Goal: Find specific page/section: Find specific page/section

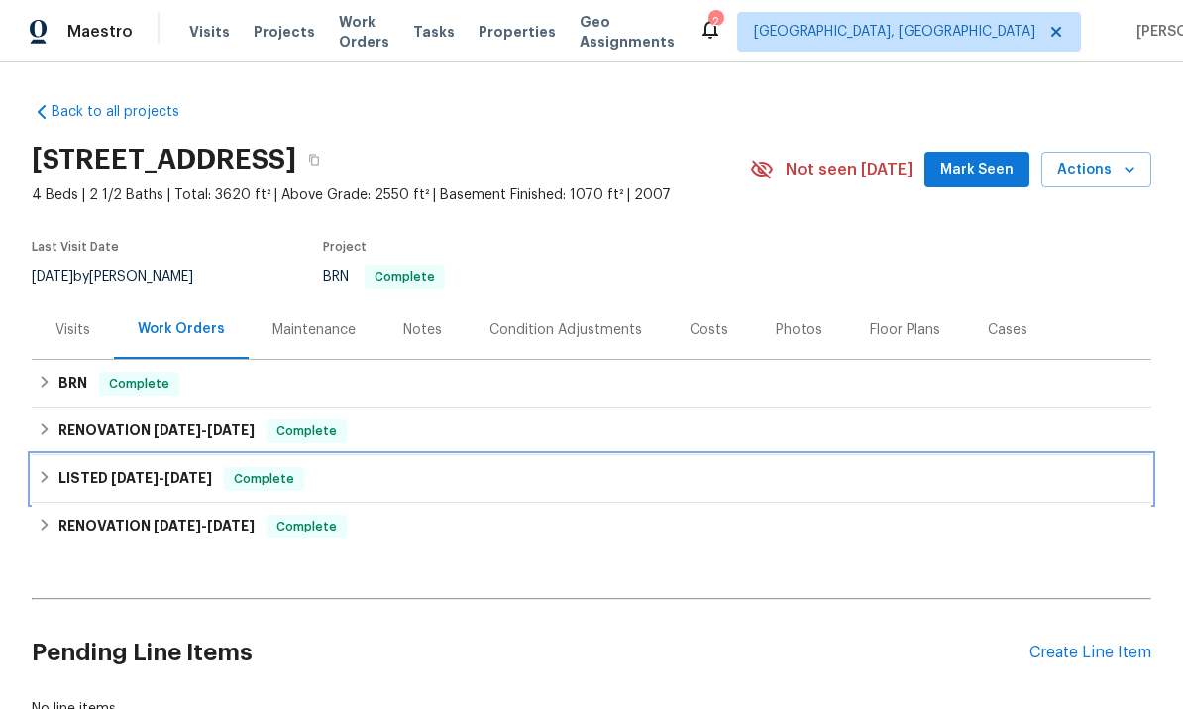
click at [473, 493] on div "LISTED [DATE] - [DATE] Complete" at bounding box center [592, 479] width 1120 height 48
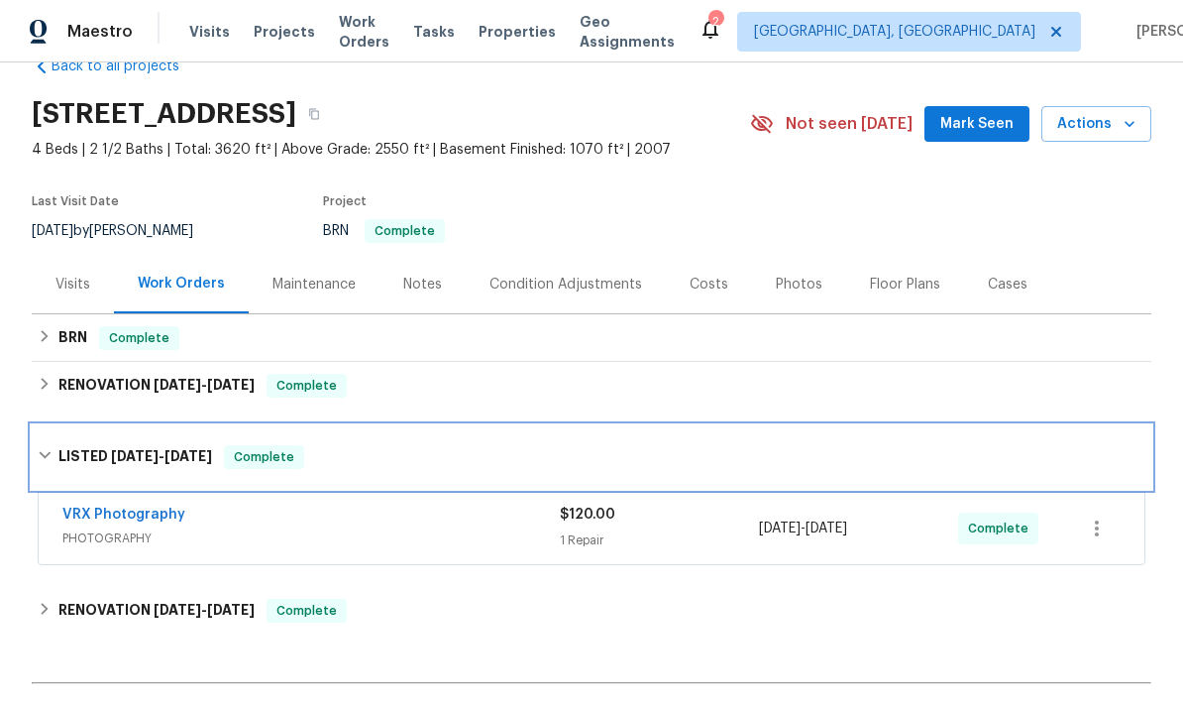
scroll to position [48, 0]
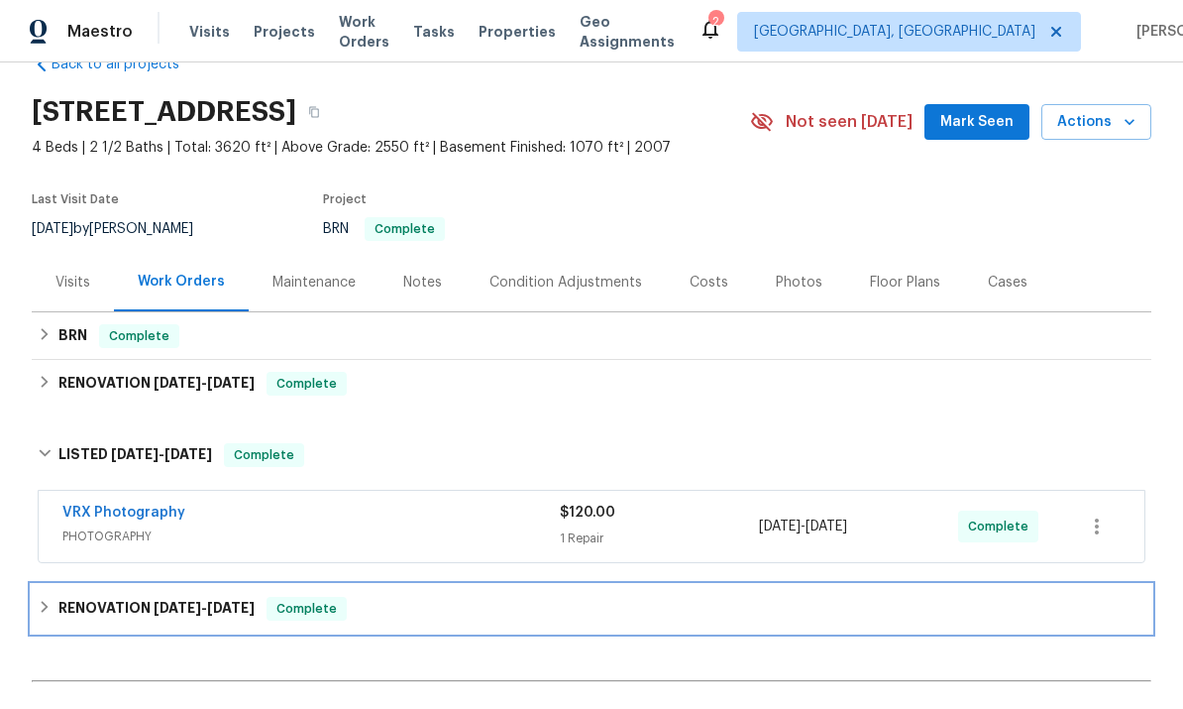
click at [289, 604] on span "Complete" at bounding box center [307, 609] width 76 height 20
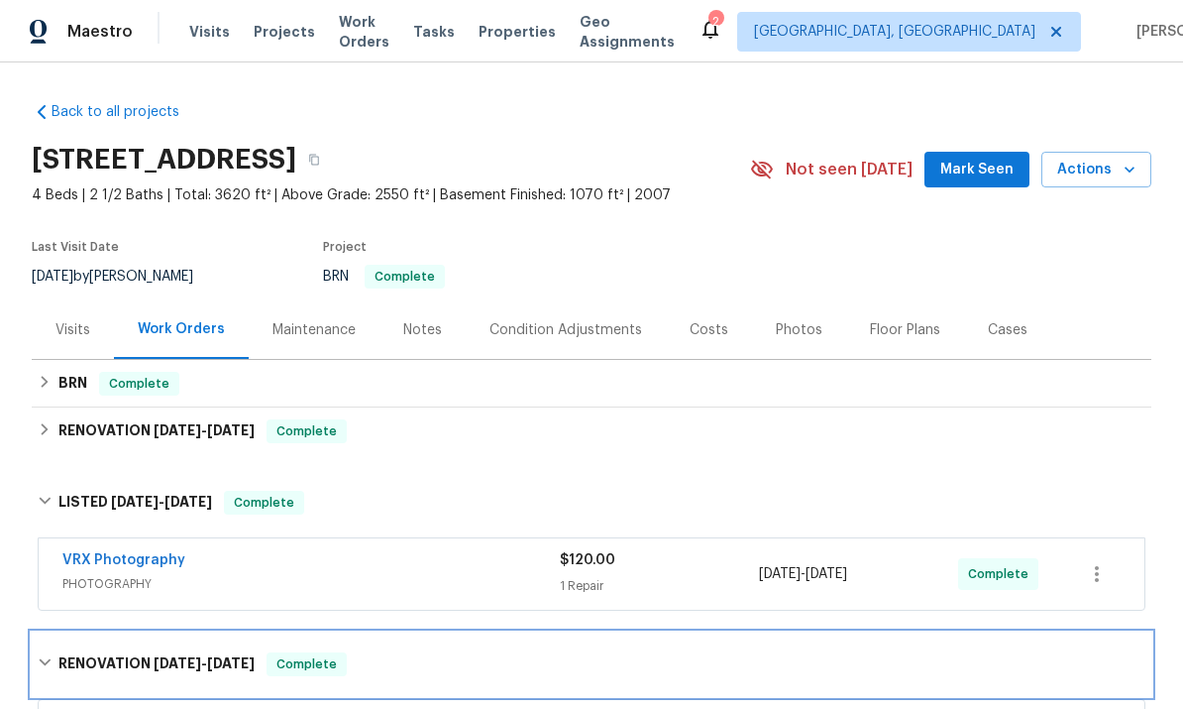
scroll to position [0, 0]
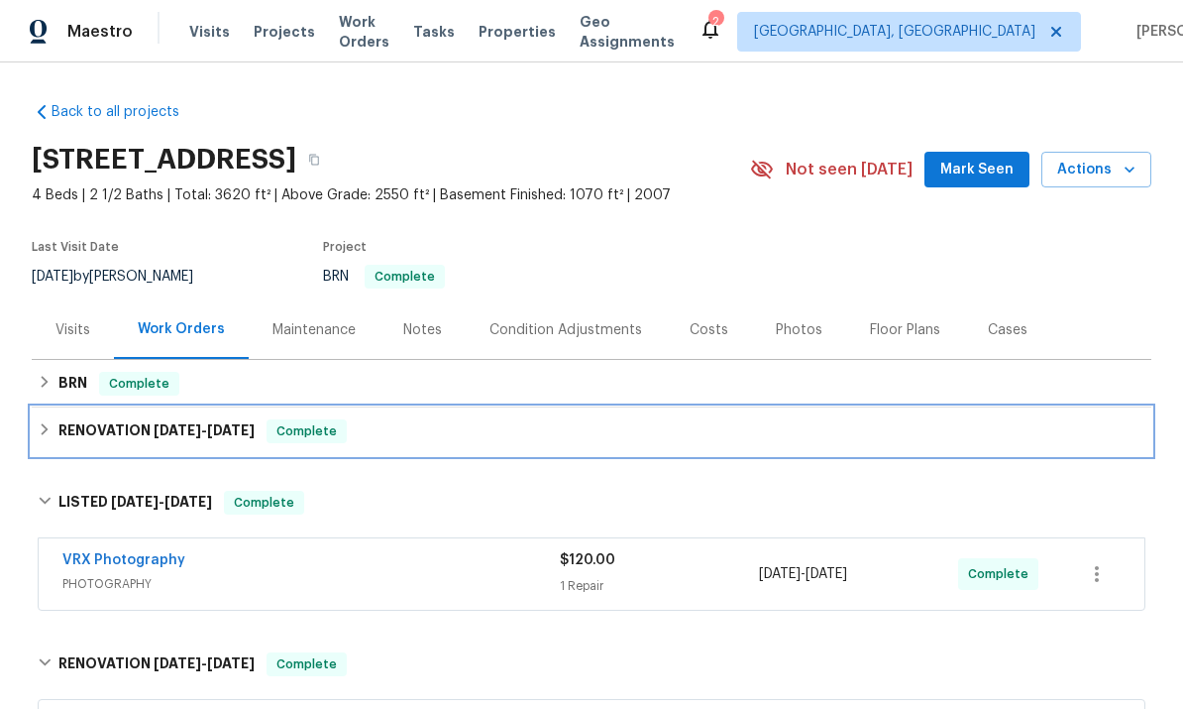
click at [226, 431] on span "[DATE]" at bounding box center [231, 430] width 48 height 14
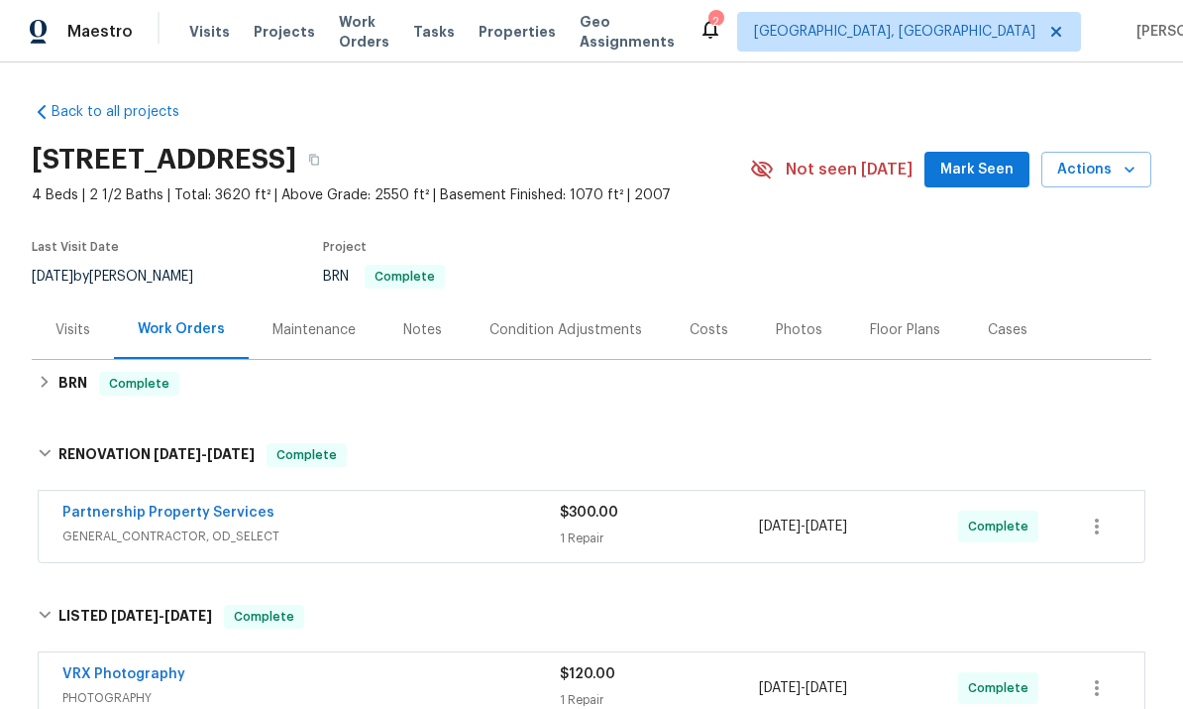
click at [249, 517] on link "Partnership Property Services" at bounding box center [168, 512] width 212 height 14
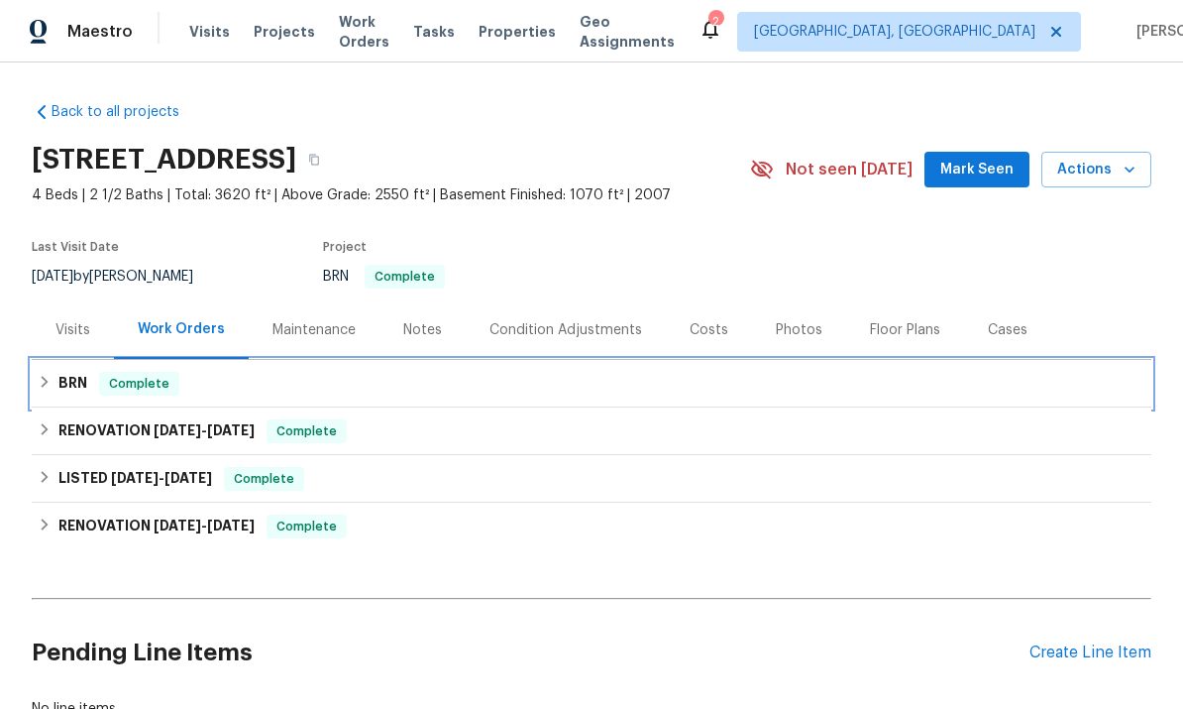
click at [103, 382] on span "Complete" at bounding box center [139, 384] width 76 height 20
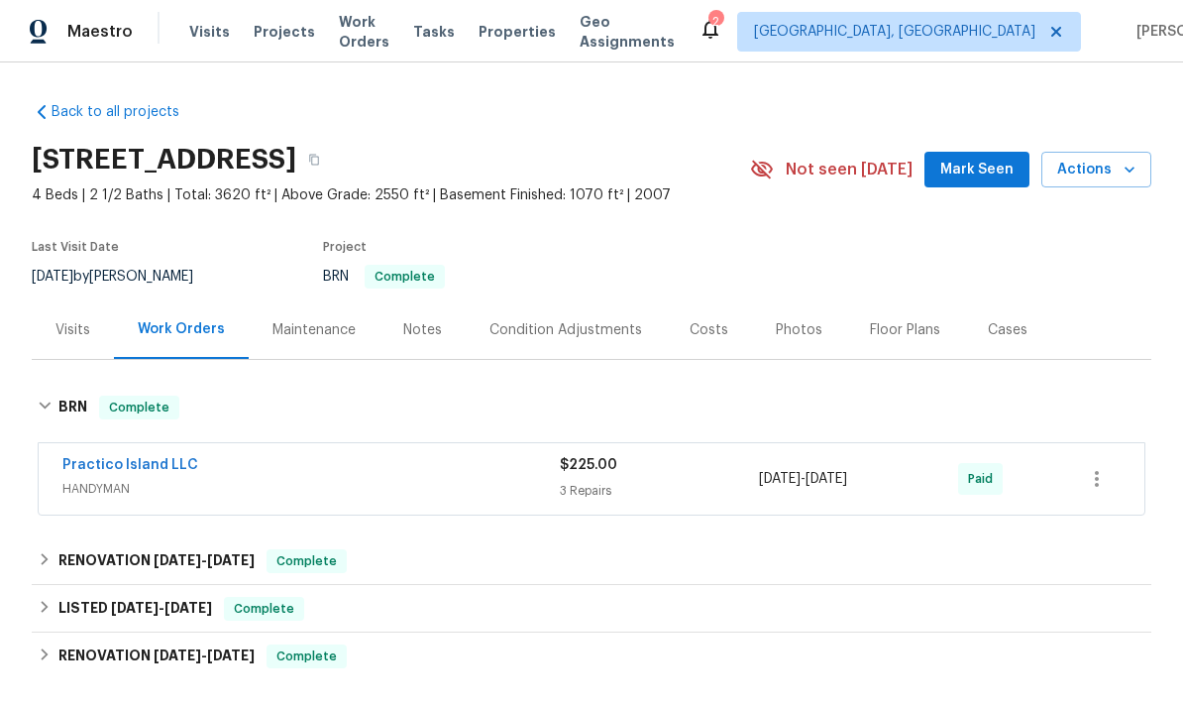
click at [115, 469] on link "Practico Island LLC" at bounding box center [130, 465] width 136 height 14
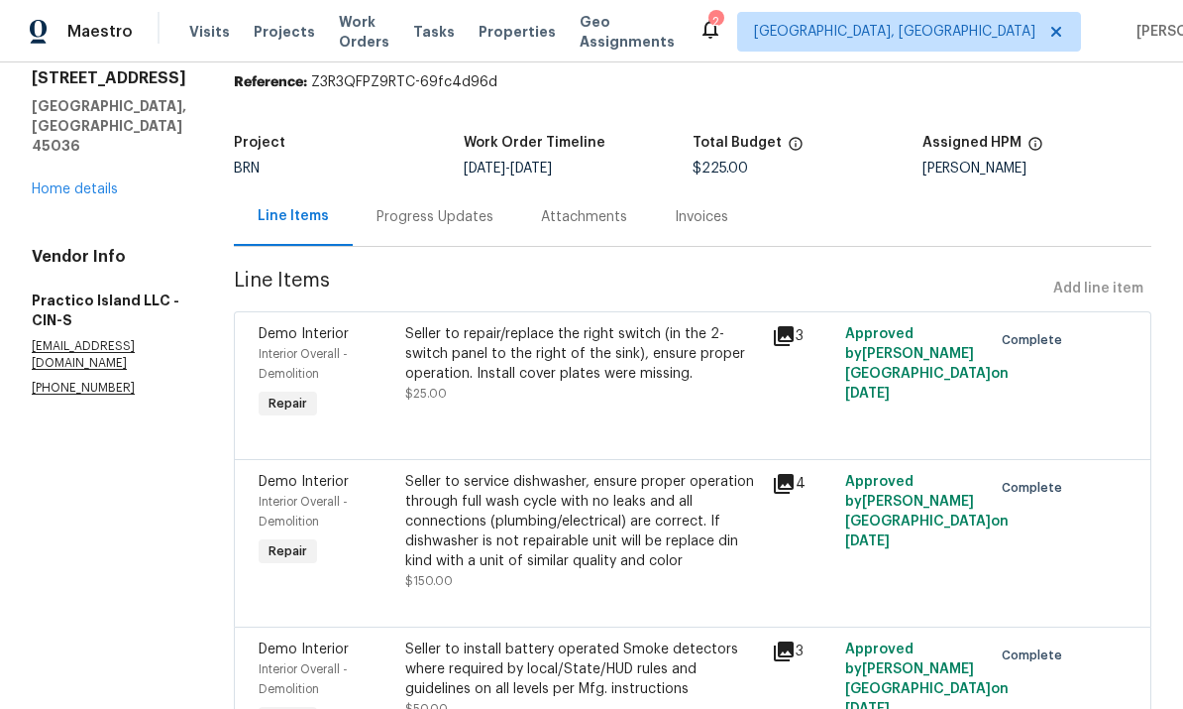
scroll to position [68, 0]
click at [455, 213] on div "Progress Updates" at bounding box center [435, 218] width 117 height 20
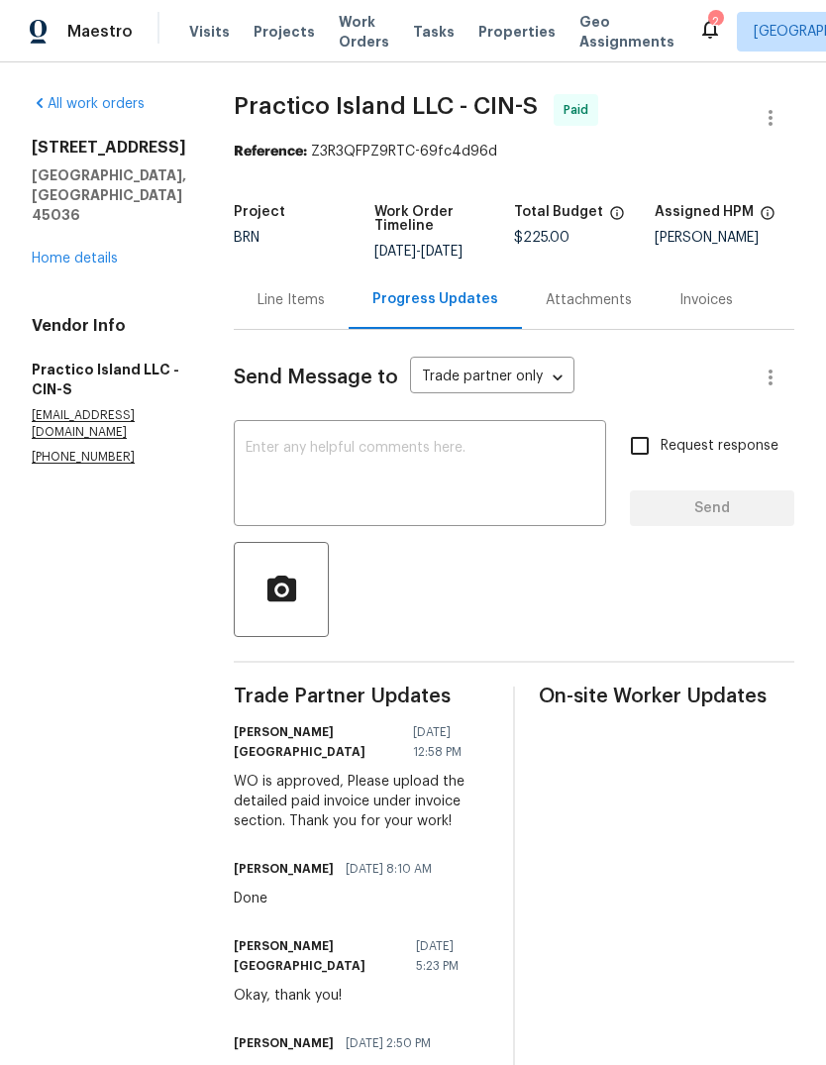
click at [273, 290] on div "Line Items" at bounding box center [291, 300] width 67 height 20
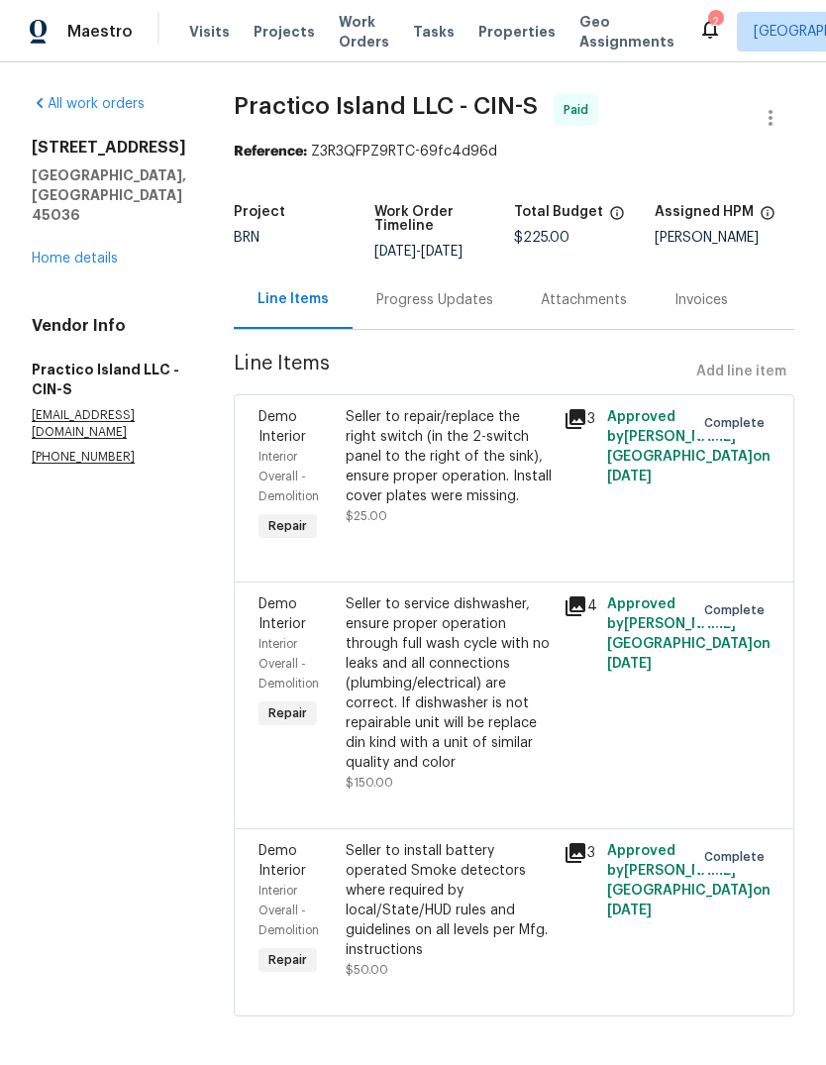
click at [34, 252] on link "Home details" at bounding box center [75, 259] width 86 height 14
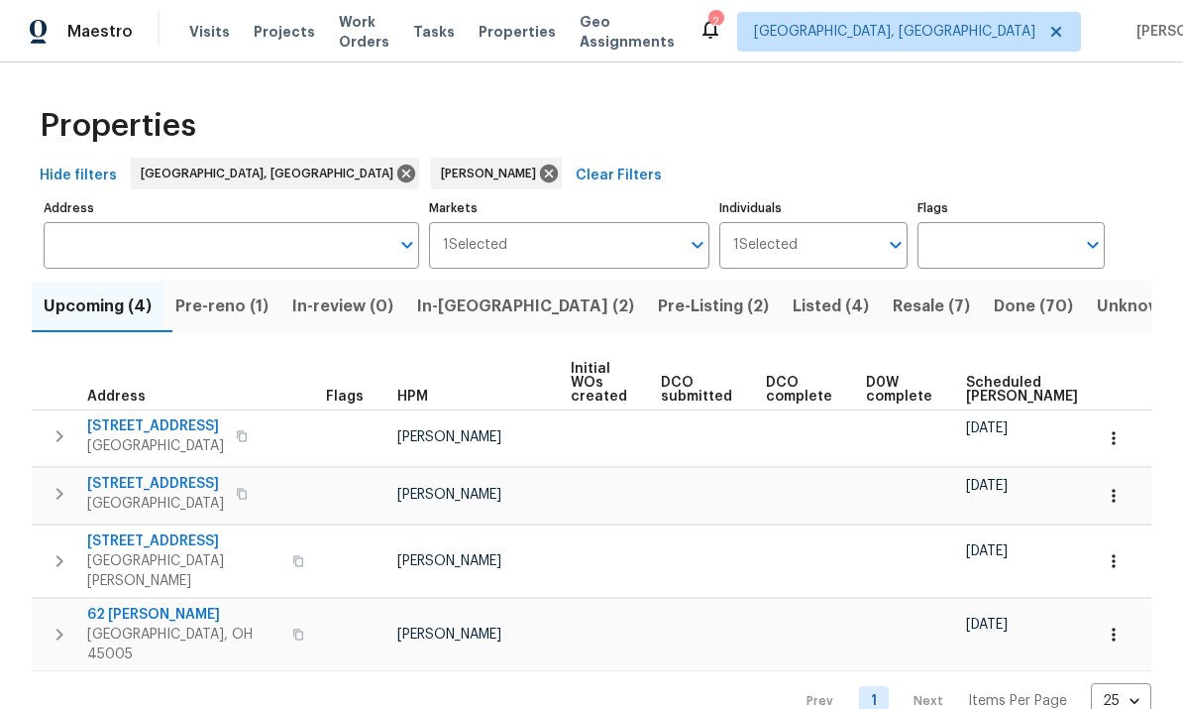
click at [893, 316] on span "Resale (7)" at bounding box center [931, 306] width 77 height 28
